Goal: Task Accomplishment & Management: Use online tool/utility

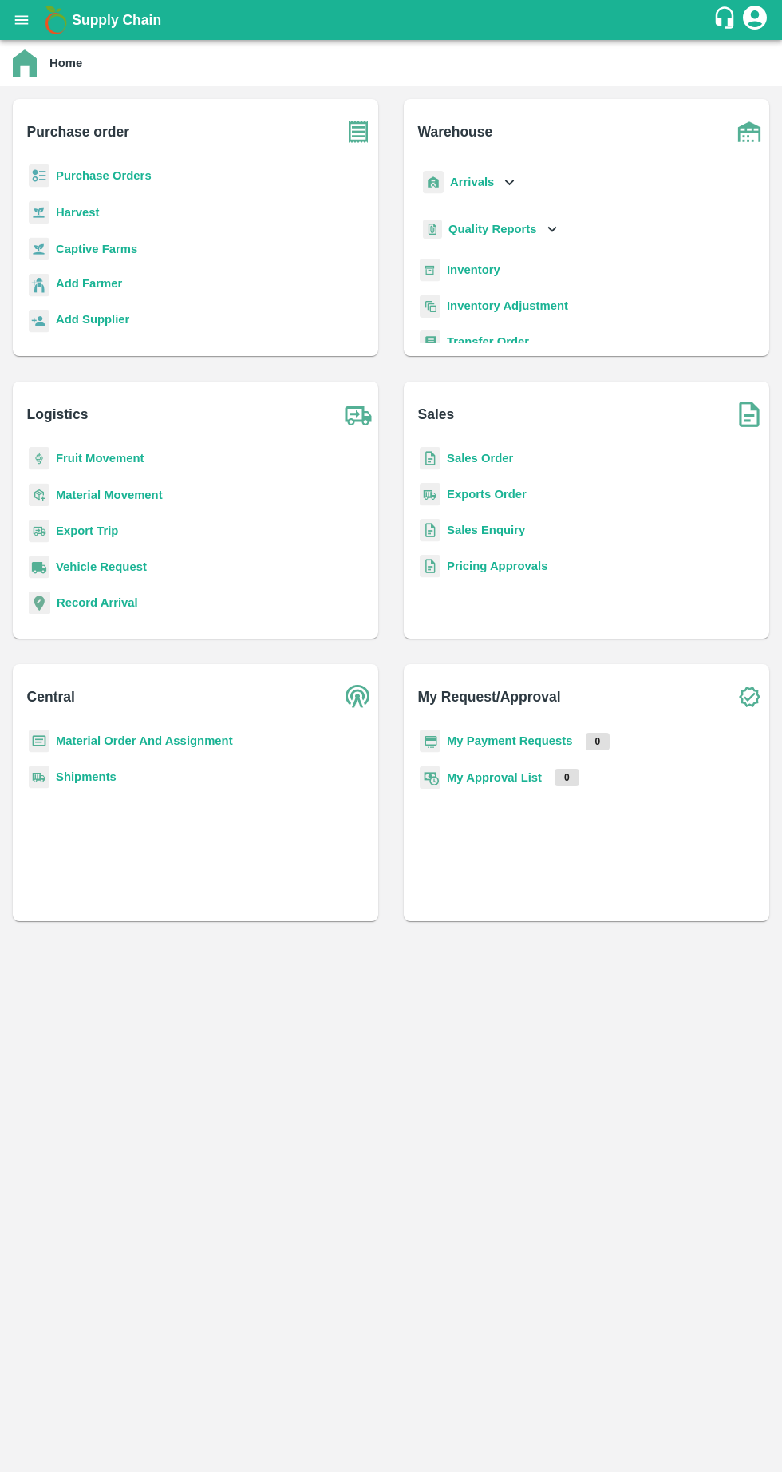
click at [143, 737] on b "Material Order And Assignment" at bounding box center [144, 740] width 177 height 13
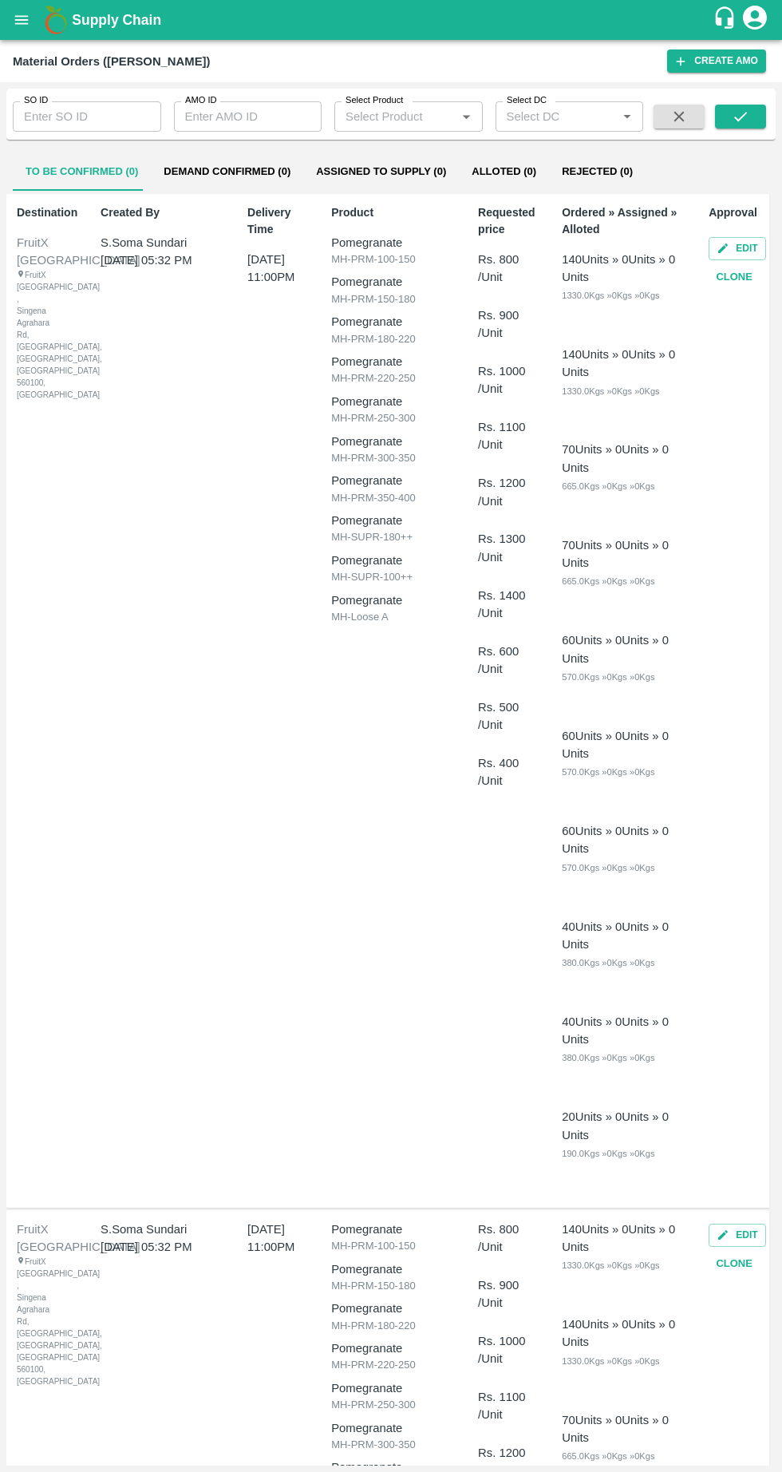
click at [73, 113] on input "SO ID" at bounding box center [87, 116] width 148 height 30
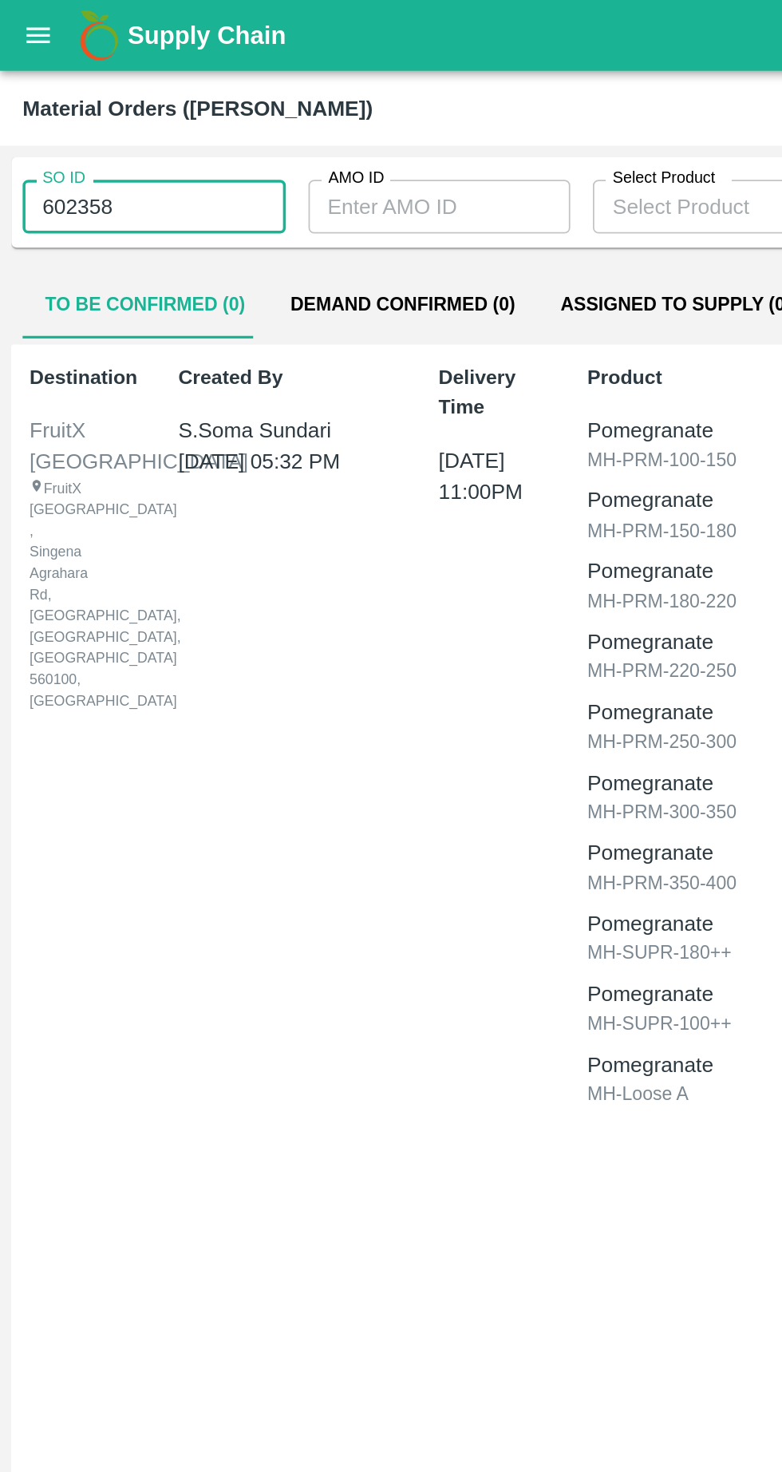
scroll to position [2, 0]
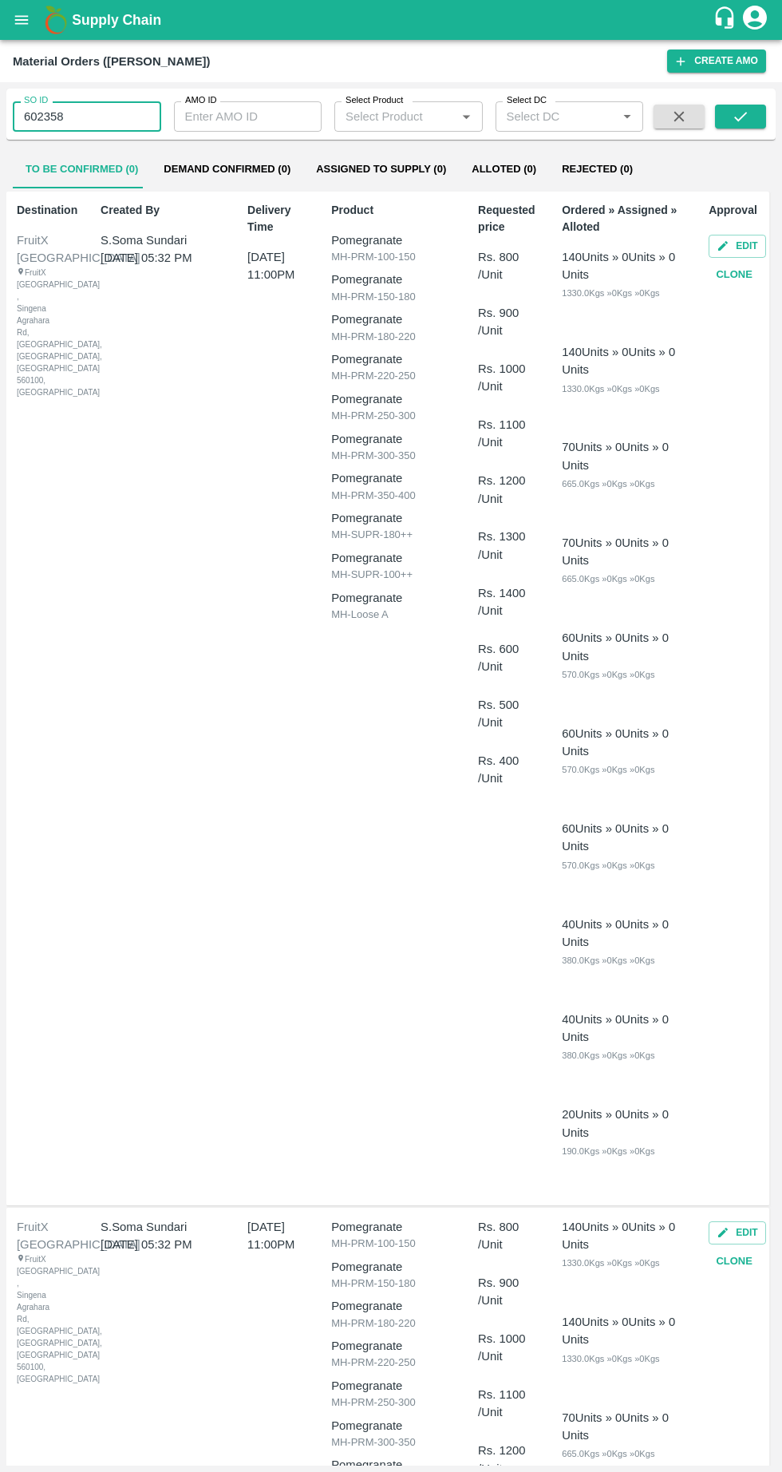
click at [741, 117] on icon "submit" at bounding box center [741, 117] width 18 height 18
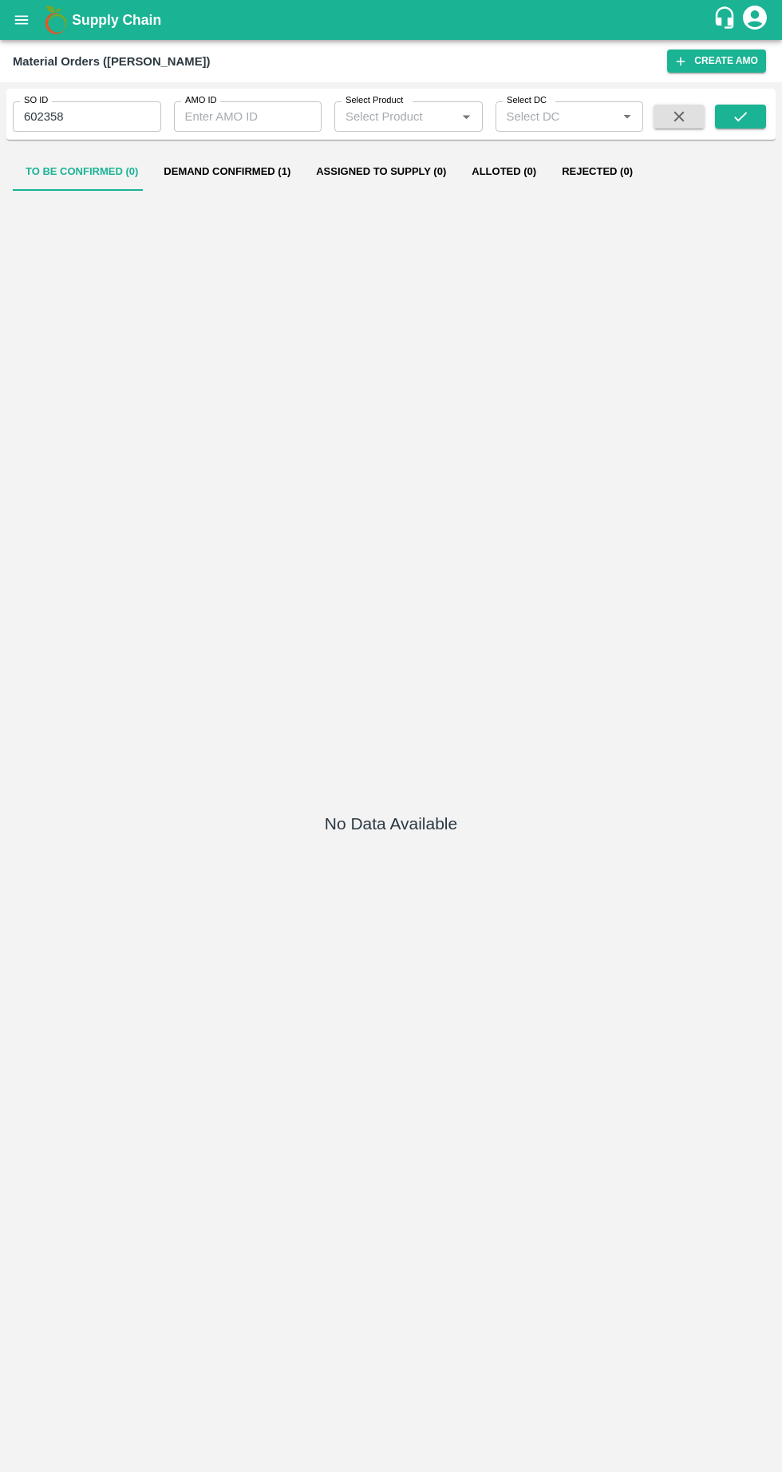
click at [212, 172] on button "Demand Confirmed (1)" at bounding box center [227, 171] width 152 height 38
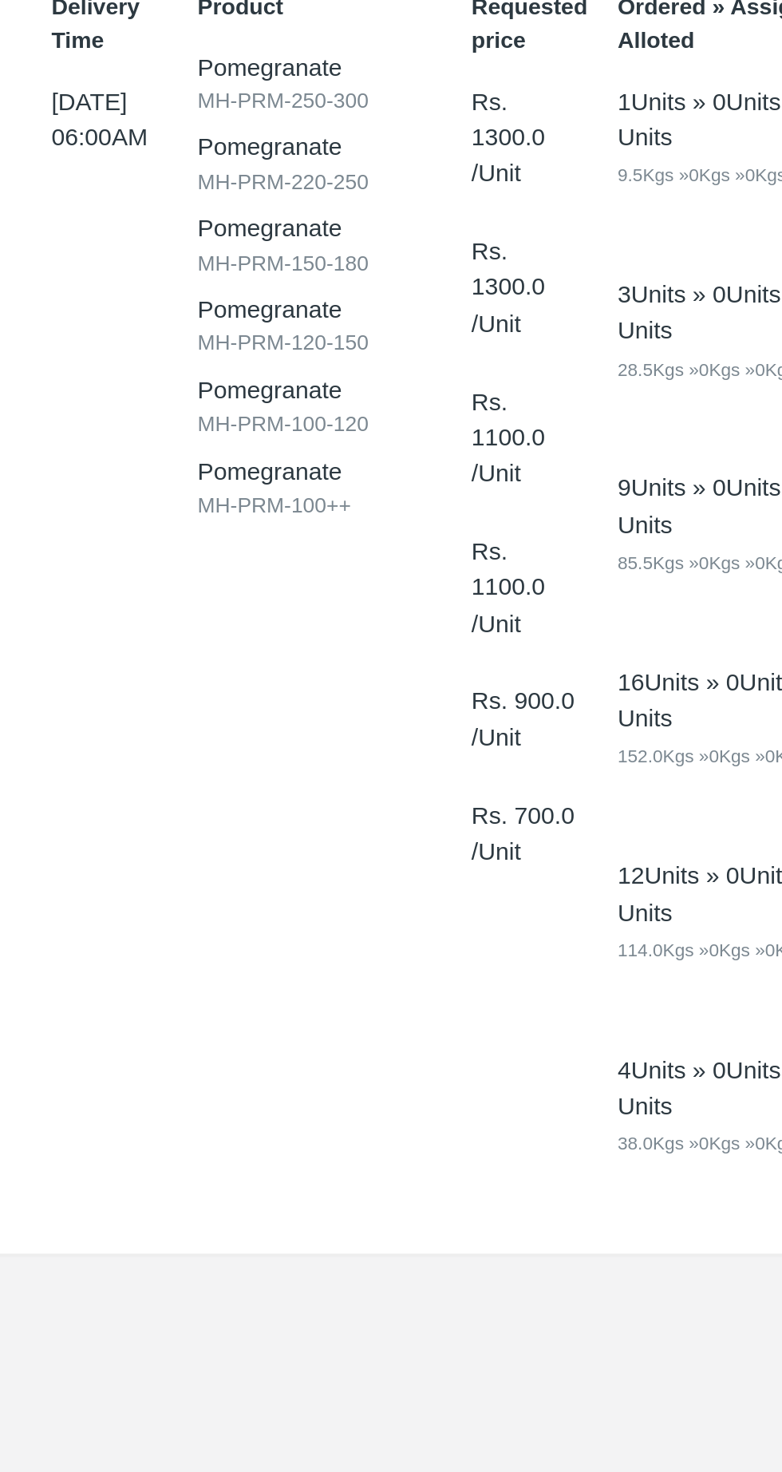
click at [228, 699] on div "Delivery Time [DATE] 06:00AM" at bounding box center [248, 510] width 63 height 624
click at [466, 685] on div "Requested price Rs. 1300.0 /Unit Rs. 1300.0 /Unit Rs. 1100.0 /Unit Rs. 1100.0 /…" at bounding box center [455, 510] width 63 height 624
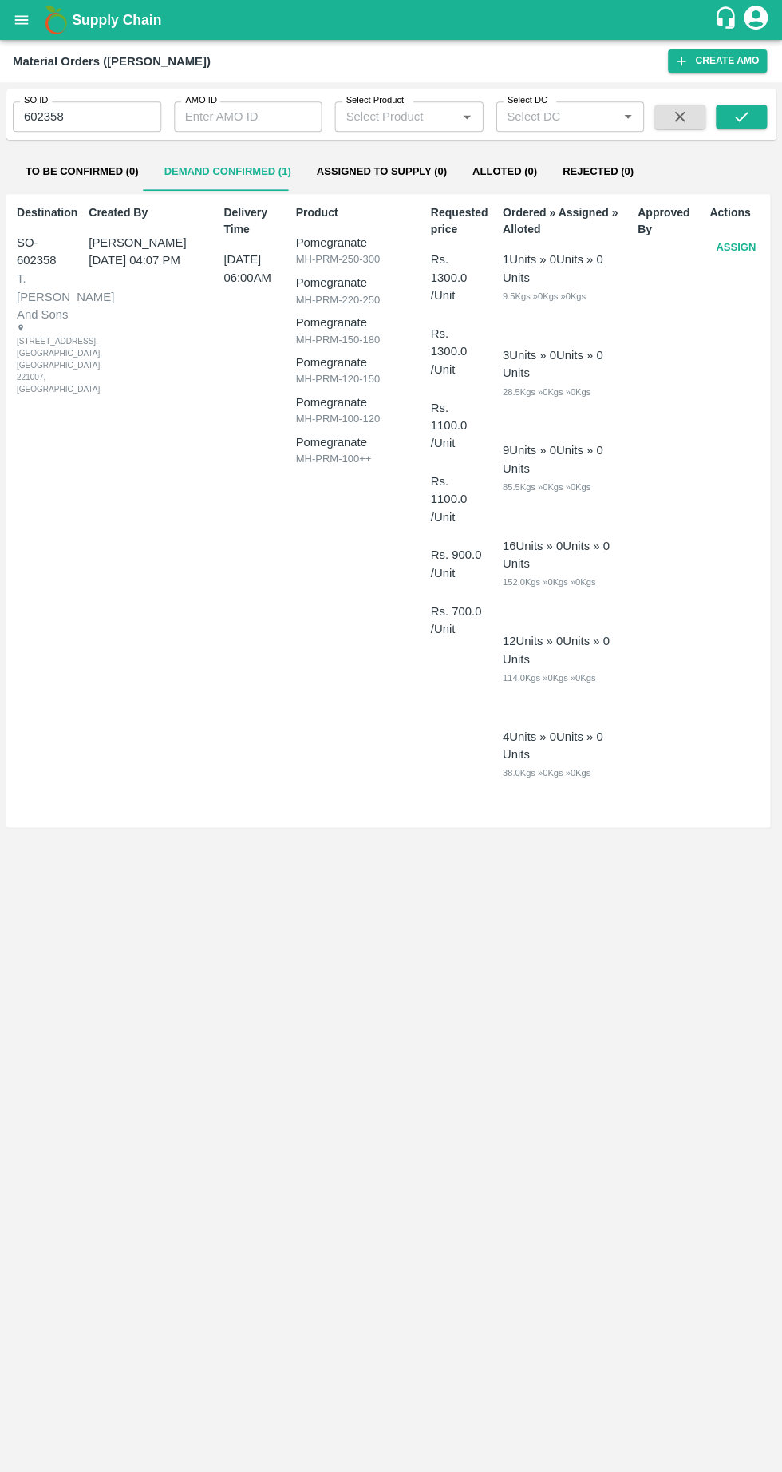
click at [93, 110] on input "602358" at bounding box center [87, 116] width 148 height 30
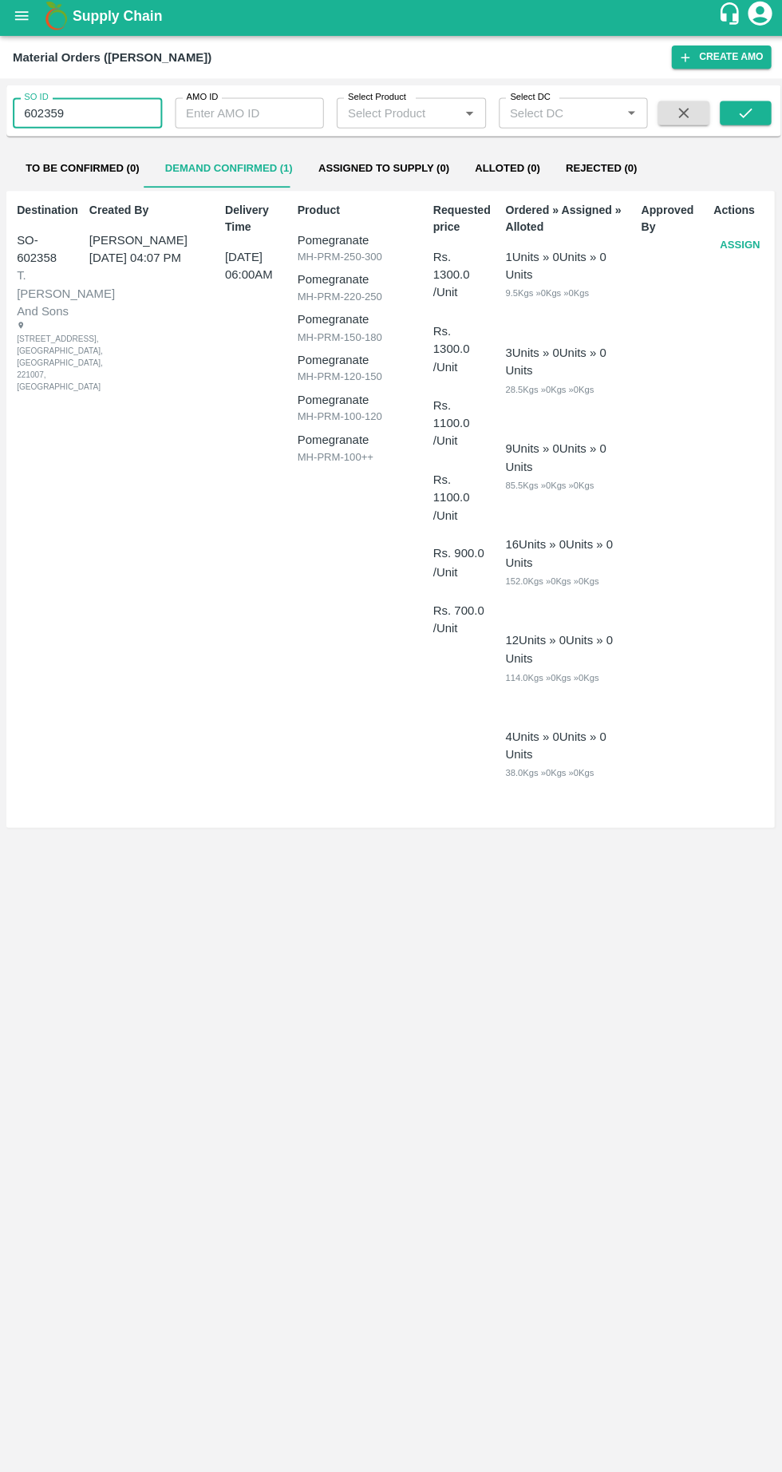
type input "602359"
click at [749, 122] on icon "submit" at bounding box center [741, 117] width 18 height 18
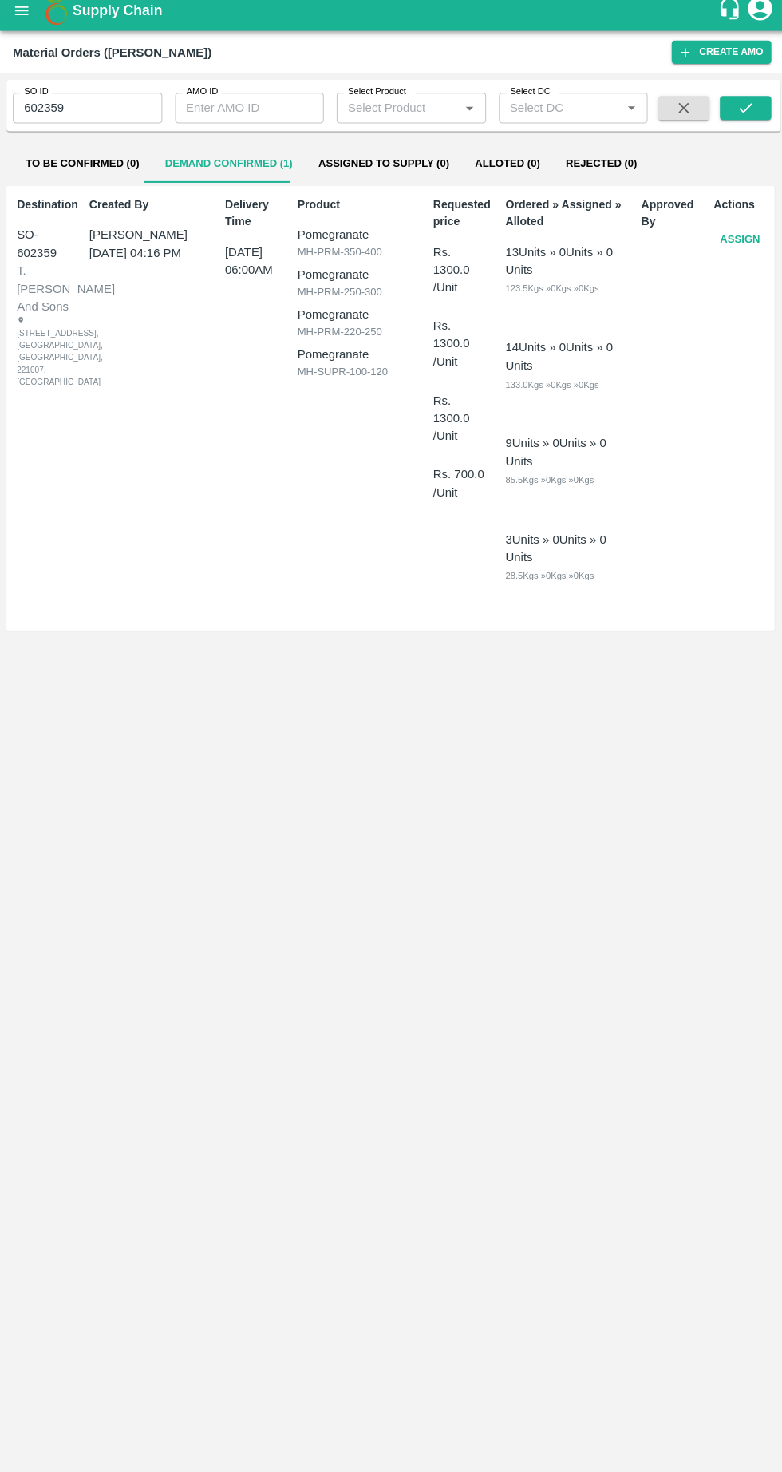
click at [22, 20] on icon "open drawer" at bounding box center [22, 19] width 14 height 9
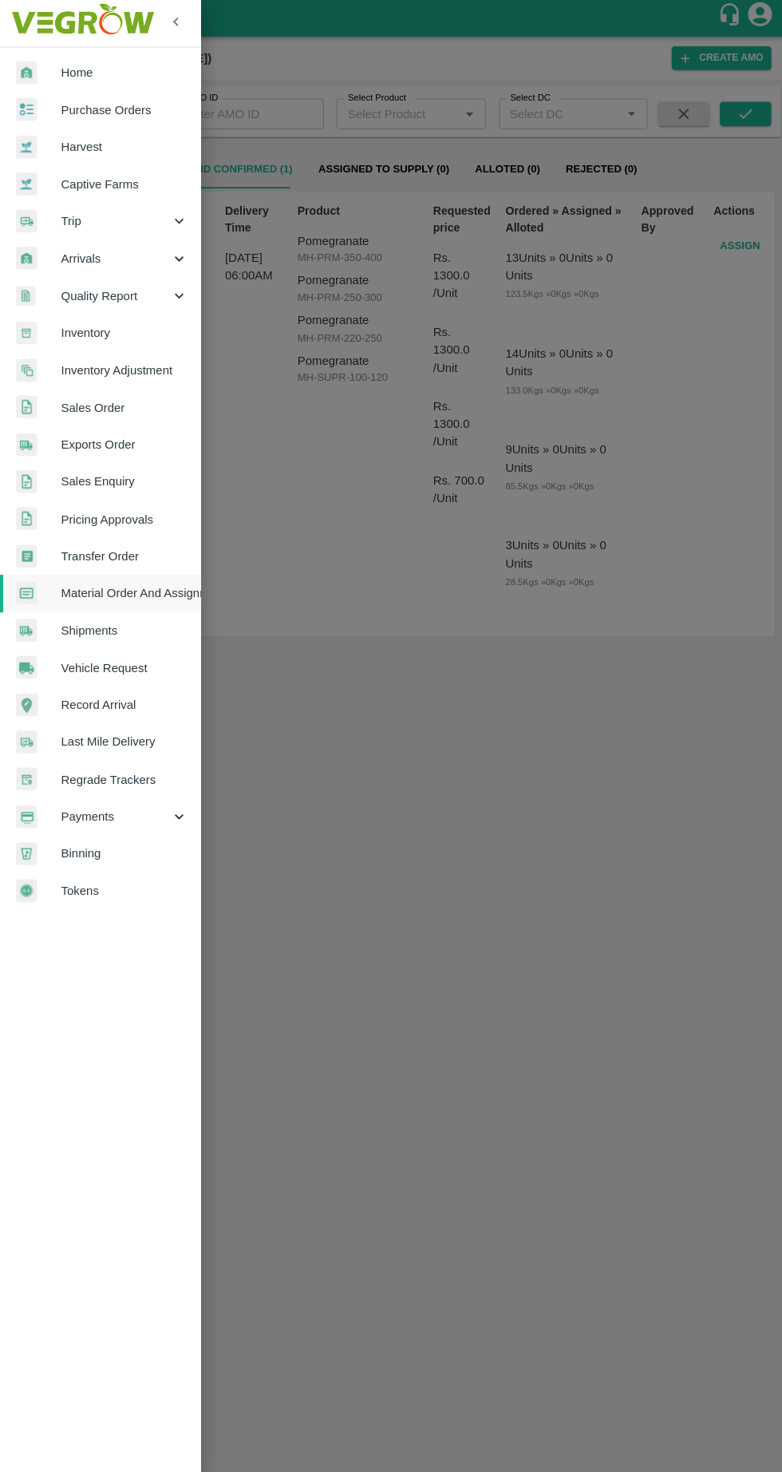
click at [75, 112] on span "Purchase Orders" at bounding box center [124, 113] width 126 height 18
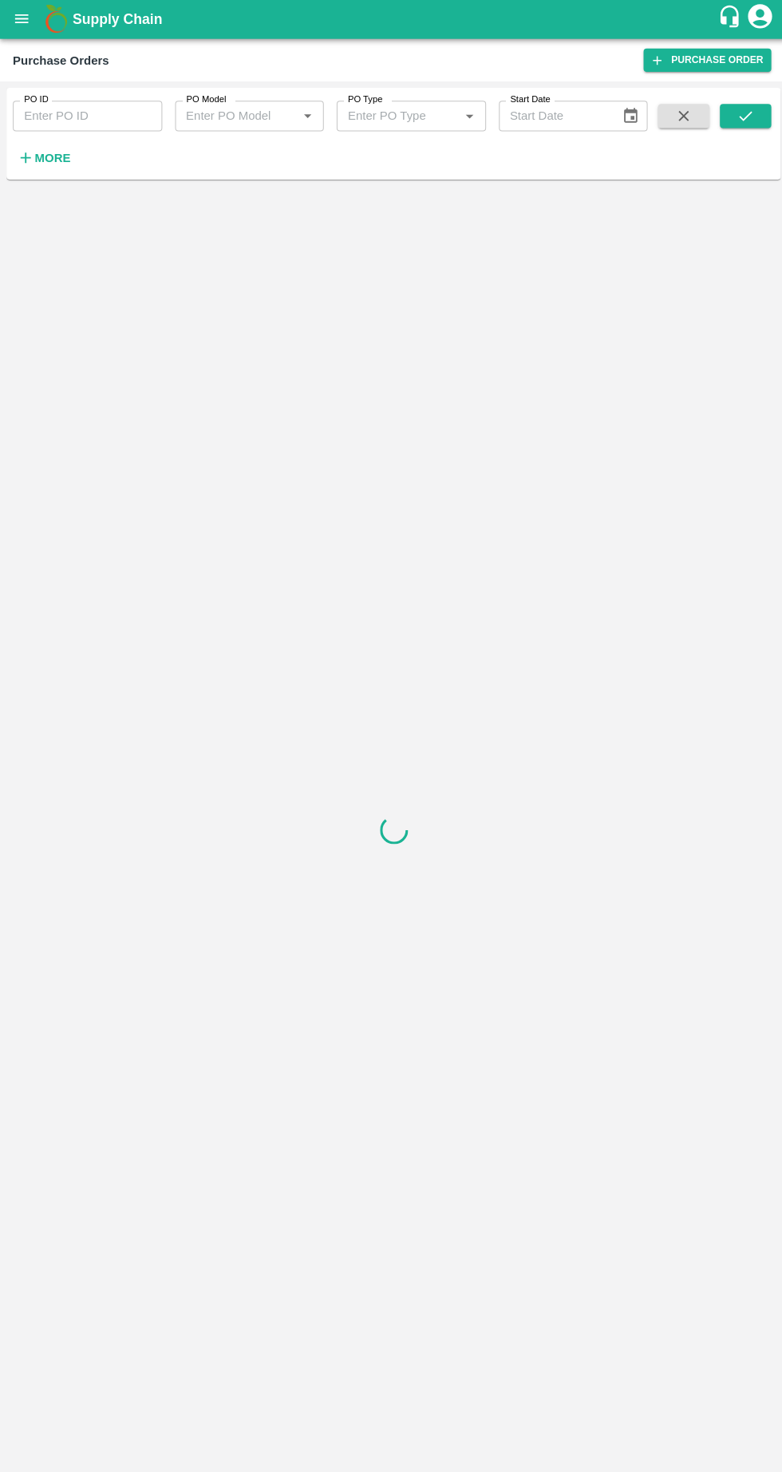
click at [45, 167] on h6 "More" at bounding box center [52, 158] width 36 height 21
